Goal: Task Accomplishment & Management: Complete application form

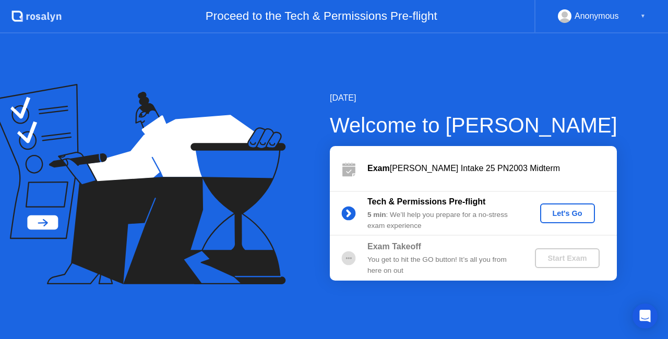
click at [561, 261] on div "Start Exam" at bounding box center [567, 258] width 56 height 8
click at [572, 221] on button "Let's Go" at bounding box center [567, 214] width 55 height 20
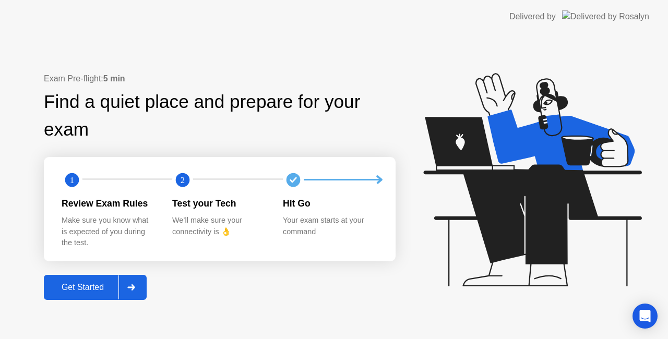
click at [130, 280] on div at bounding box center [130, 288] width 25 height 24
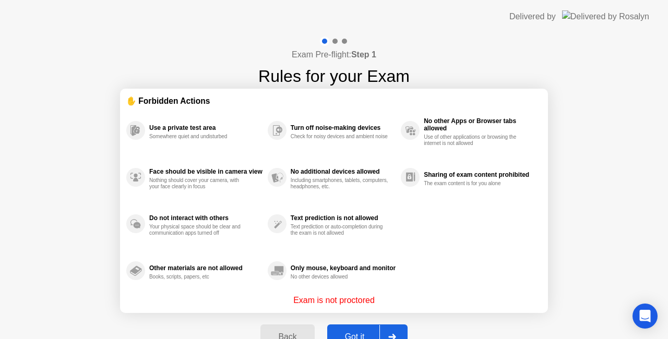
click at [365, 328] on button "Got it" at bounding box center [367, 337] width 80 height 25
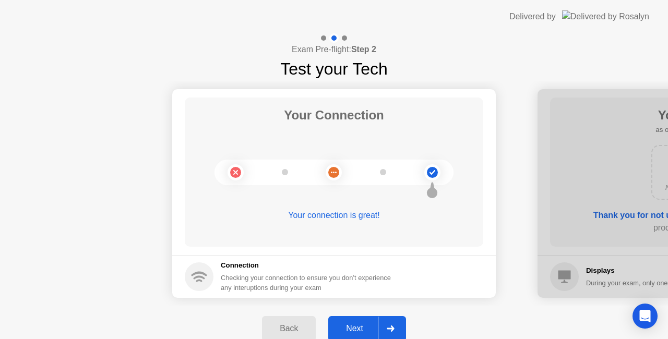
click at [360, 322] on button "Next" at bounding box center [367, 328] width 78 height 25
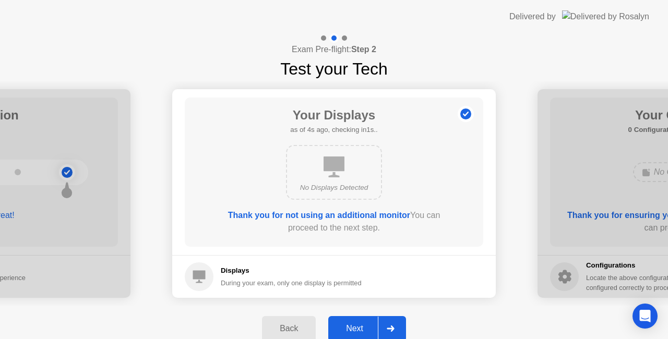
click at [359, 325] on div "Next" at bounding box center [354, 328] width 46 height 9
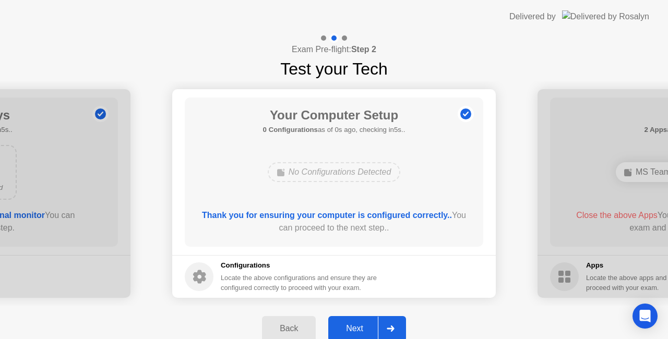
click at [359, 325] on div "Next" at bounding box center [354, 328] width 46 height 9
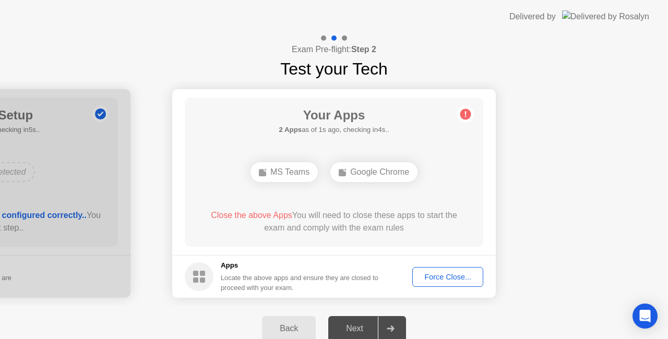
click at [435, 275] on div "Force Close..." at bounding box center [448, 277] width 64 height 8
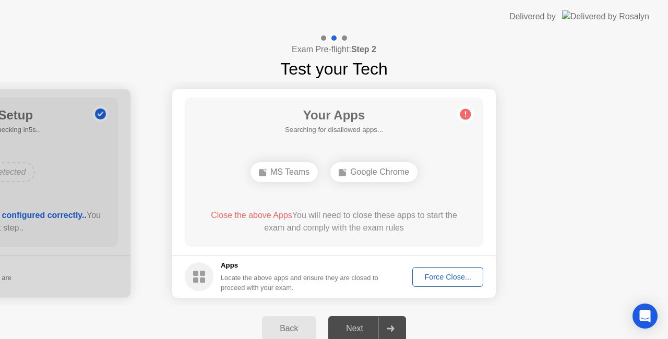
click at [421, 275] on div "Force Close..." at bounding box center [448, 277] width 64 height 8
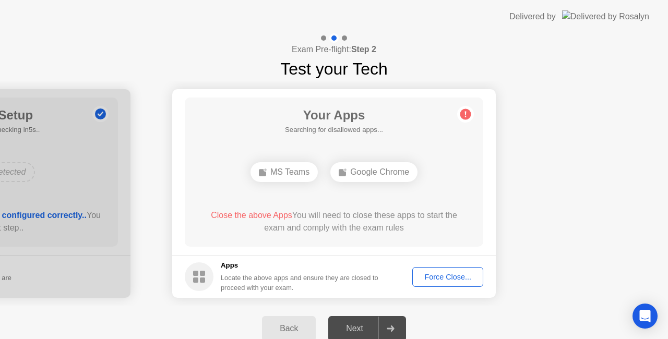
click at [443, 276] on div "Force Close..." at bounding box center [448, 277] width 64 height 8
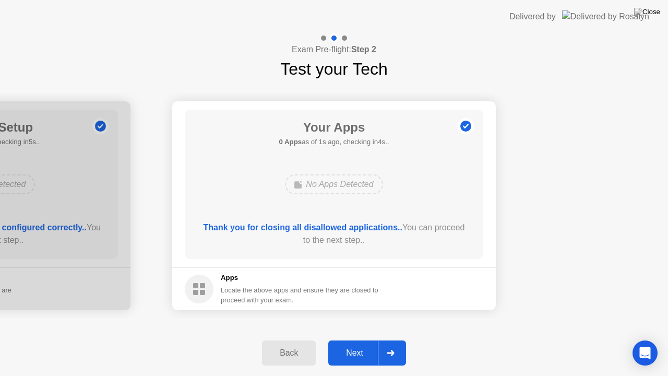
click at [360, 339] on div "Next" at bounding box center [354, 352] width 46 height 9
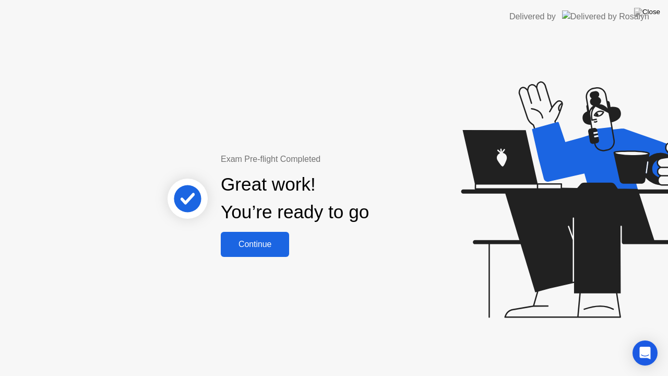
click at [265, 237] on button "Continue" at bounding box center [255, 244] width 68 height 25
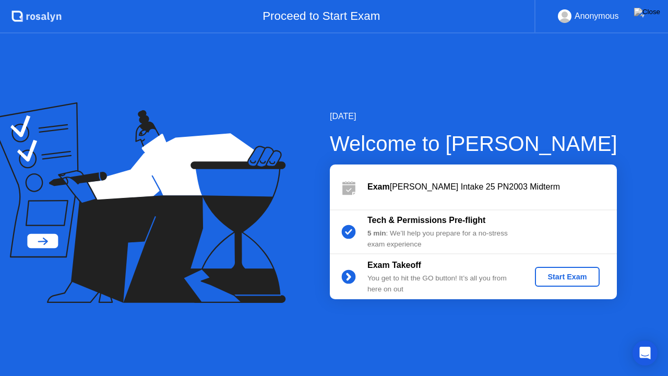
click at [553, 274] on div "Start Exam" at bounding box center [567, 276] width 56 height 8
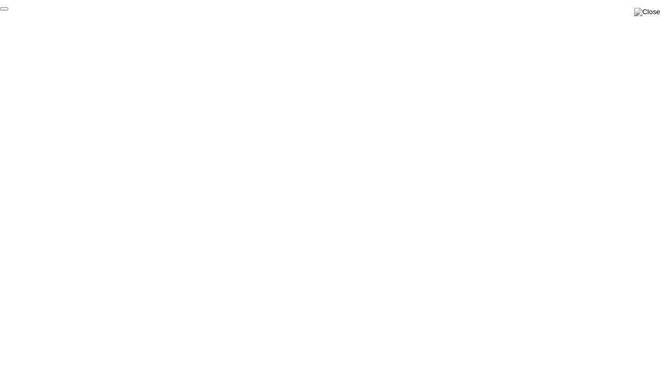
click at [8, 10] on button "End Proctoring Session" at bounding box center [4, 8] width 8 height 3
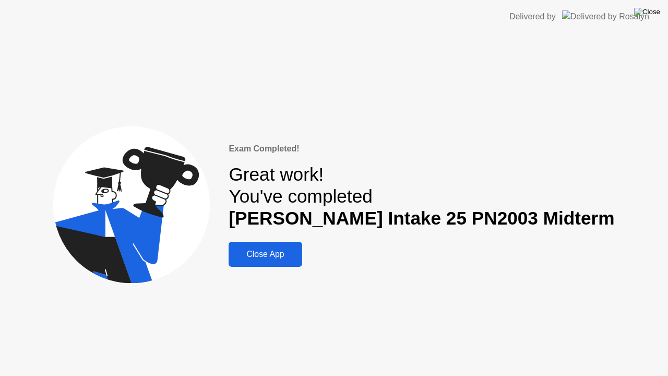
click at [655, 15] on img at bounding box center [647, 12] width 26 height 8
